Goal: Task Accomplishment & Management: Manage account settings

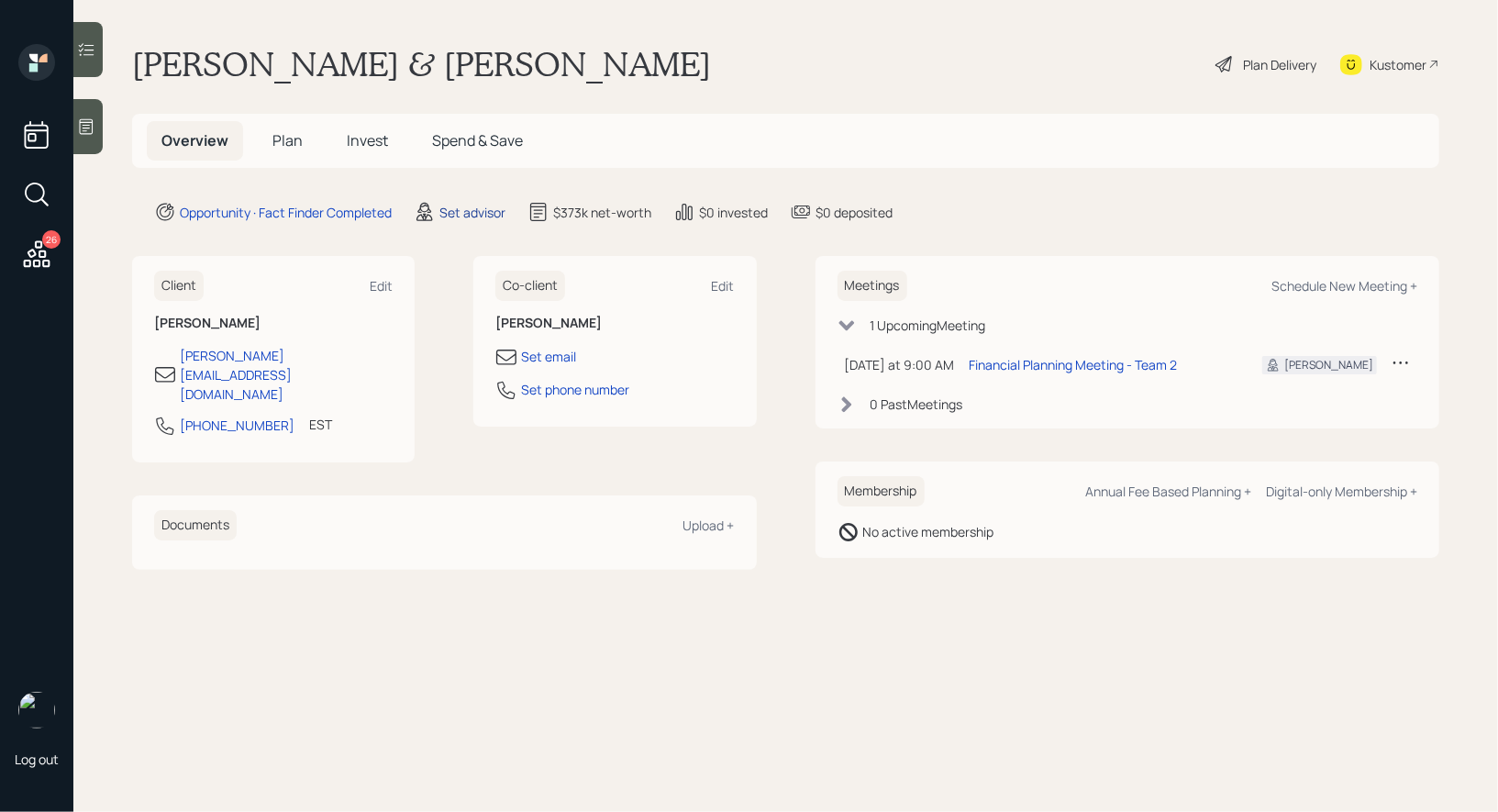
click at [465, 214] on div "Set advisor" at bounding box center [472, 212] width 66 height 20
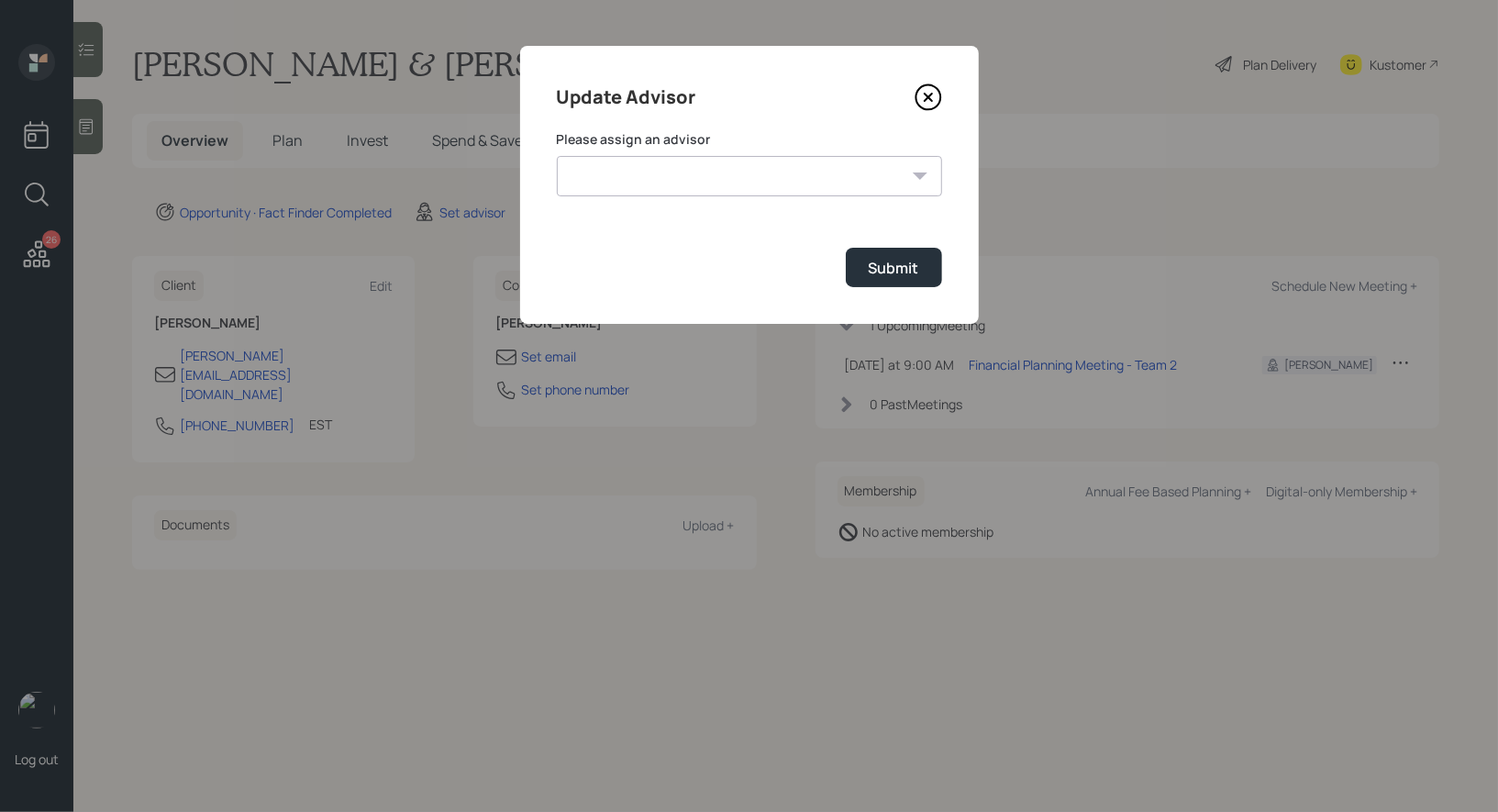
click at [736, 171] on select "Jonah Coleman Tyler End James DiStasi Treva Nostdahl Eric Schwartz Aleksandra S…" at bounding box center [749, 176] width 385 height 40
select select "8b79112e-3cfb-44f9-89e7-15267fe946c1"
click at [557, 156] on select "Jonah Coleman Tyler End James DiStasi Treva Nostdahl Eric Schwartz Aleksandra S…" at bounding box center [749, 176] width 385 height 40
click at [911, 272] on div "Submit" at bounding box center [894, 268] width 51 height 20
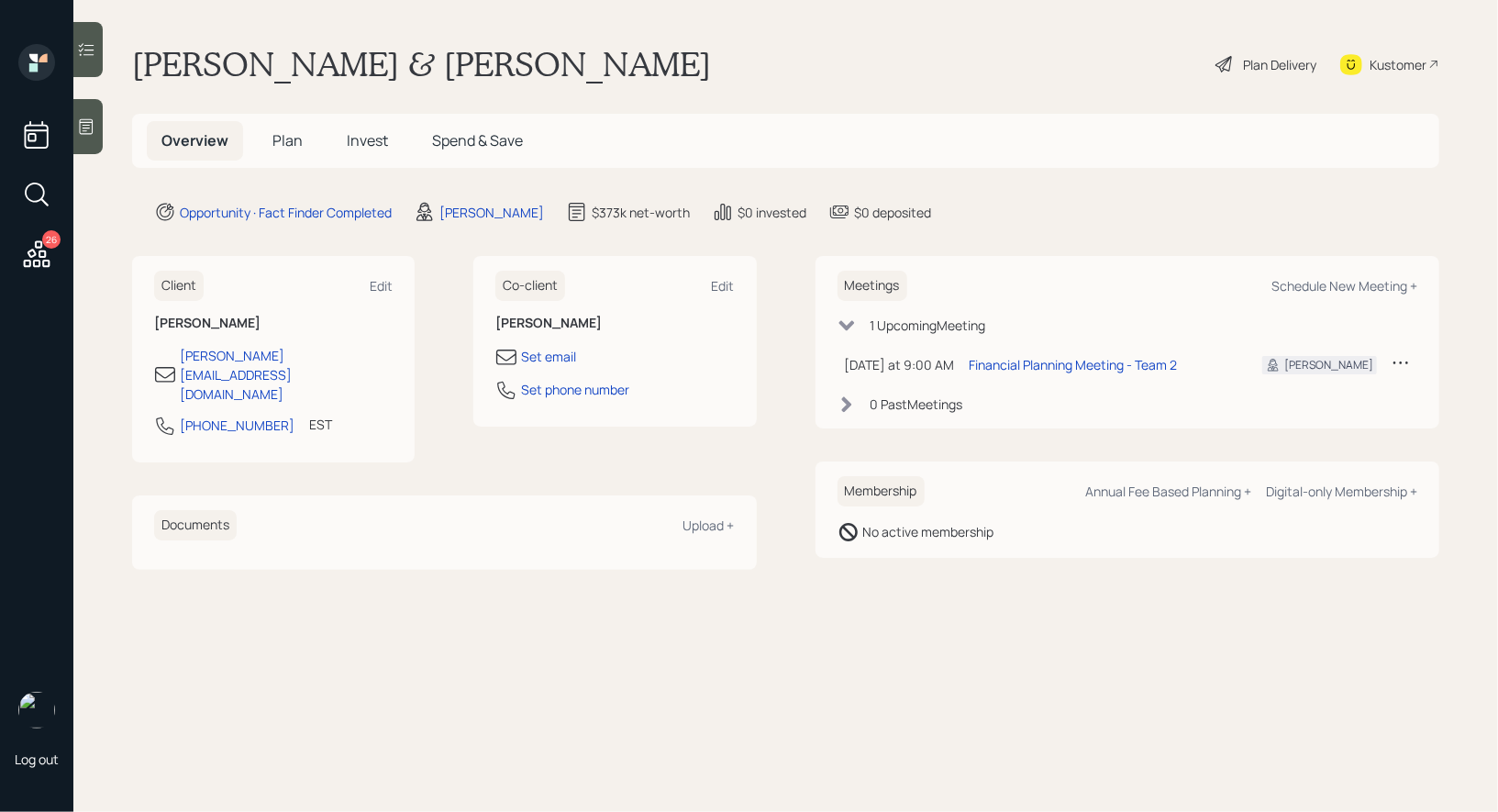
click at [1264, 72] on div "Plan Delivery" at bounding box center [1280, 65] width 73 height 20
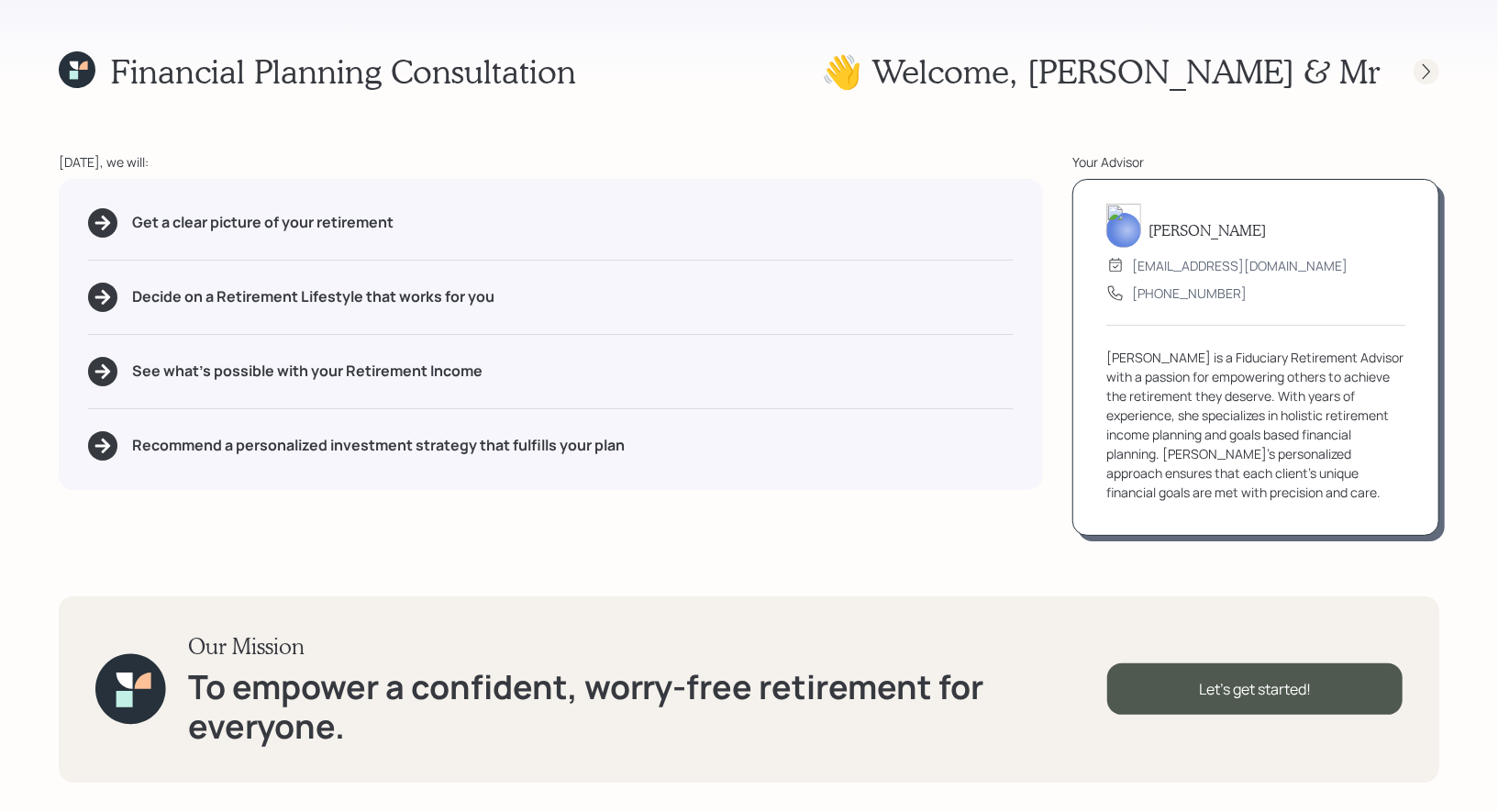
click at [1428, 73] on icon at bounding box center [1427, 71] width 19 height 19
